Goal: Task Accomplishment & Management: Use online tool/utility

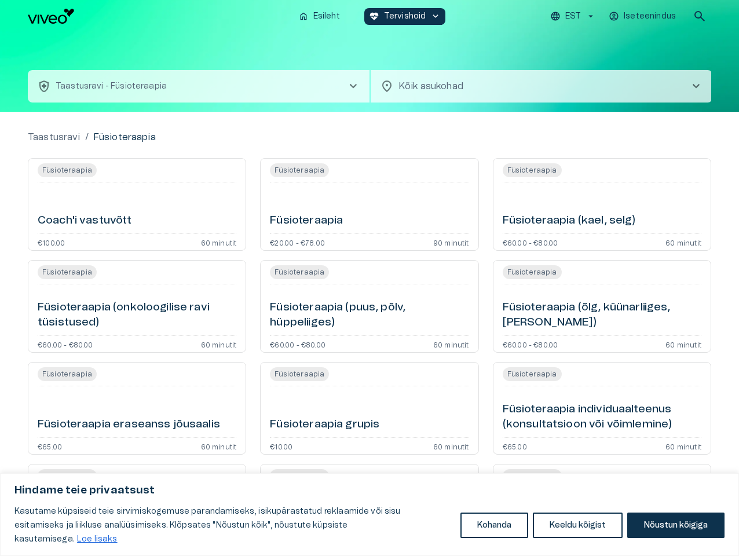
click at [494, 532] on button "Kohanda" at bounding box center [494, 524] width 68 height 25
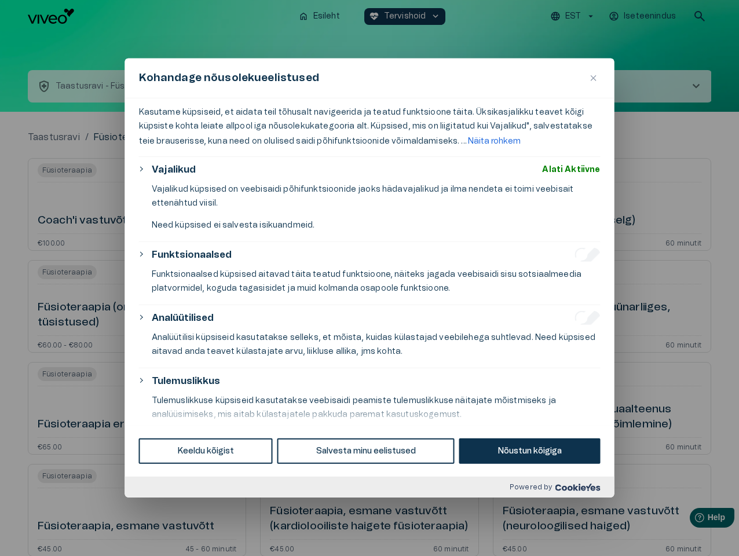
click at [578, 532] on div at bounding box center [369, 278] width 739 height 556
click at [675, 532] on div at bounding box center [369, 278] width 739 height 556
click at [574, 16] on div at bounding box center [369, 278] width 739 height 556
click at [643, 16] on div at bounding box center [369, 278] width 739 height 556
click at [699, 16] on div at bounding box center [369, 278] width 739 height 556
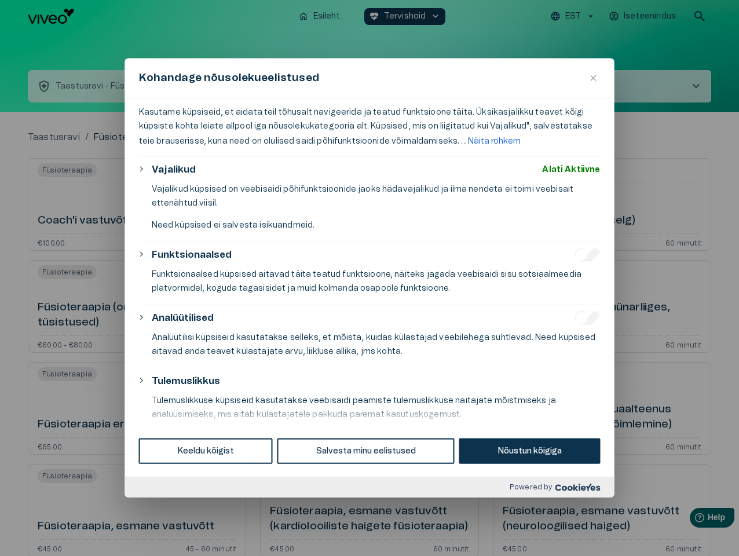
click at [369, 72] on div "Kohandage nõusolekueelistused" at bounding box center [369, 78] width 489 height 40
click at [199, 86] on div "Kohandage nõusolekueelistused" at bounding box center [369, 78] width 489 height 40
click at [541, 86] on div "Kohandage nõusolekueelistused" at bounding box center [369, 78] width 489 height 40
click at [137, 204] on div "Kasutame küpsiseid, et aidata teil tõhusalt navigeerida ja teatud funktsioone t…" at bounding box center [369, 261] width 489 height 327
